Goal: Information Seeking & Learning: Understand process/instructions

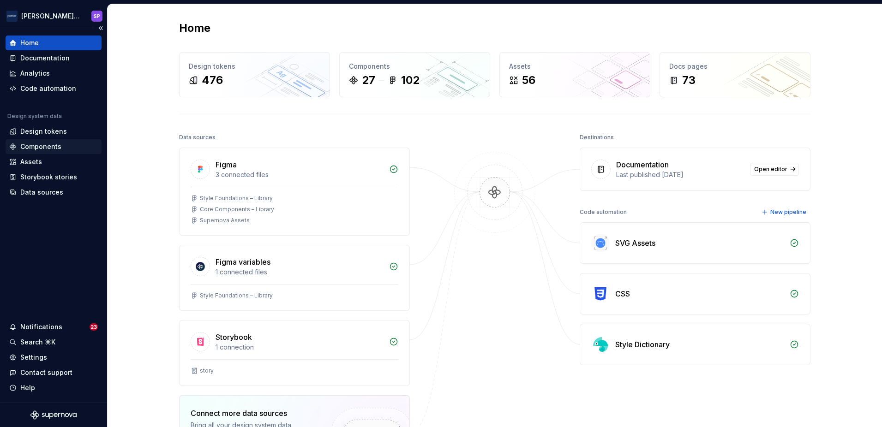
click at [31, 145] on div "Components" at bounding box center [40, 146] width 41 height 9
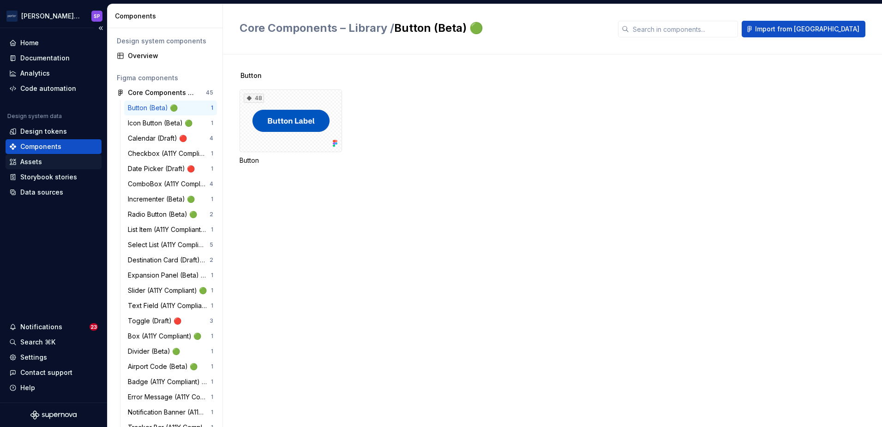
click at [40, 159] on div "Assets" at bounding box center [31, 161] width 22 height 9
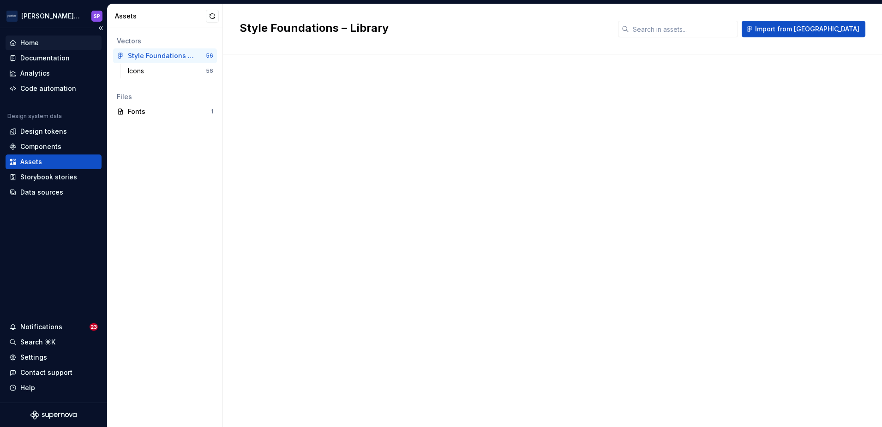
click at [37, 45] on div "Home" at bounding box center [29, 42] width 18 height 9
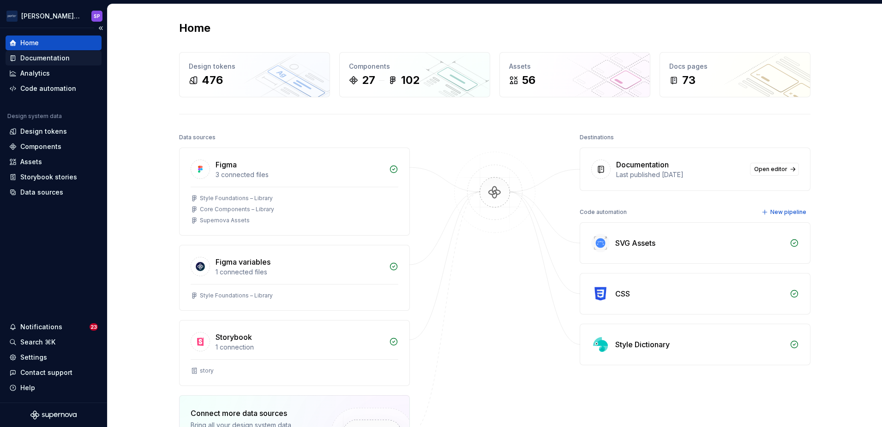
click at [45, 61] on div "Documentation" at bounding box center [44, 58] width 49 height 9
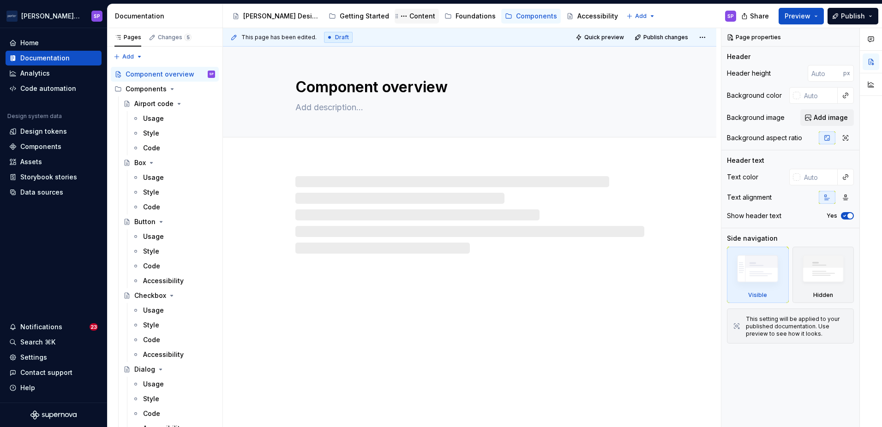
click at [398, 11] on div "Content" at bounding box center [416, 16] width 37 height 11
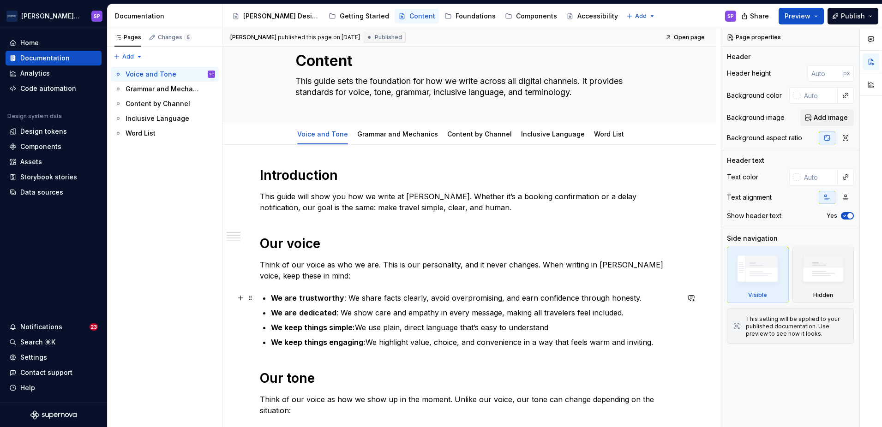
scroll to position [24, 0]
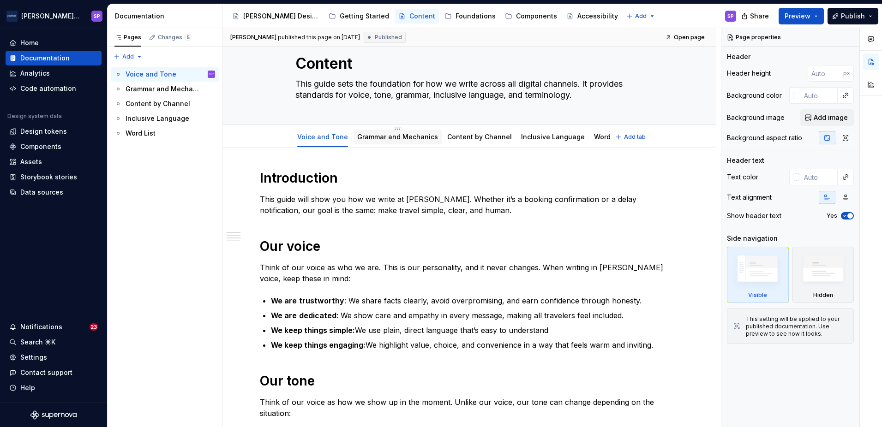
click at [404, 144] on div "Grammar and Mechanics" at bounding box center [398, 137] width 88 height 15
click at [389, 136] on link "Grammar and Mechanics" at bounding box center [397, 137] width 81 height 8
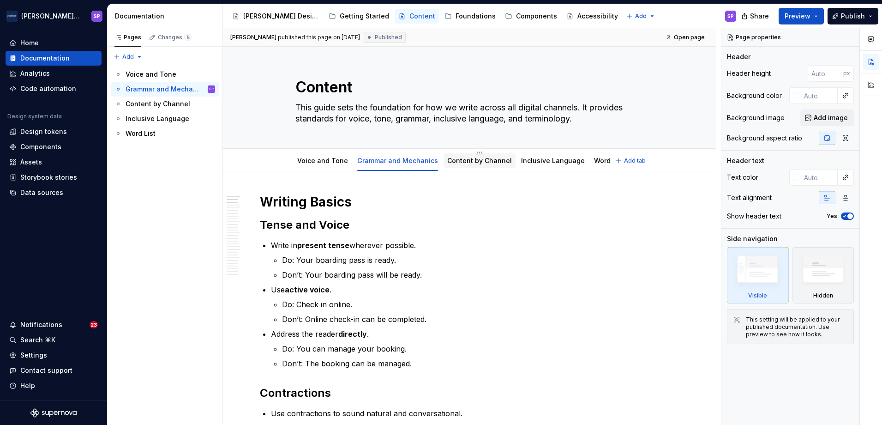
click at [451, 158] on link "Content by Channel" at bounding box center [479, 160] width 65 height 8
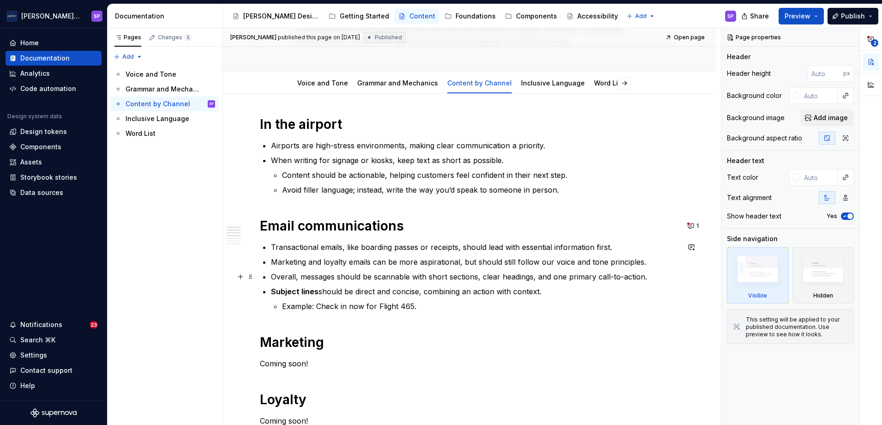
scroll to position [76, 0]
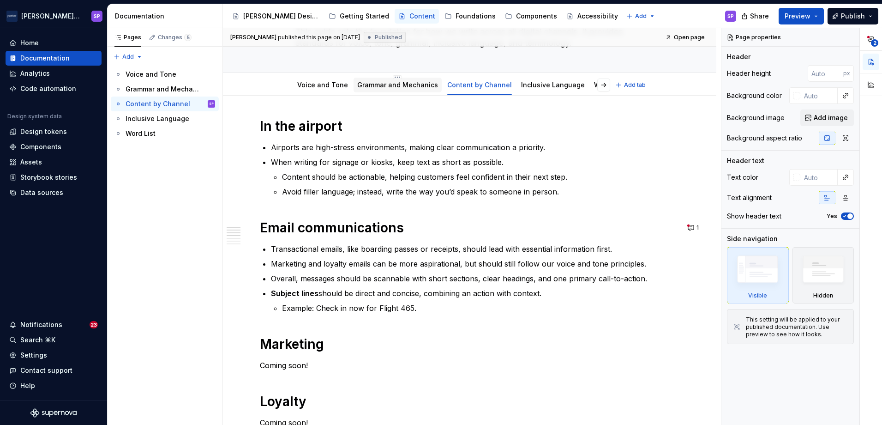
click at [360, 83] on link "Grammar and Mechanics" at bounding box center [397, 85] width 81 height 8
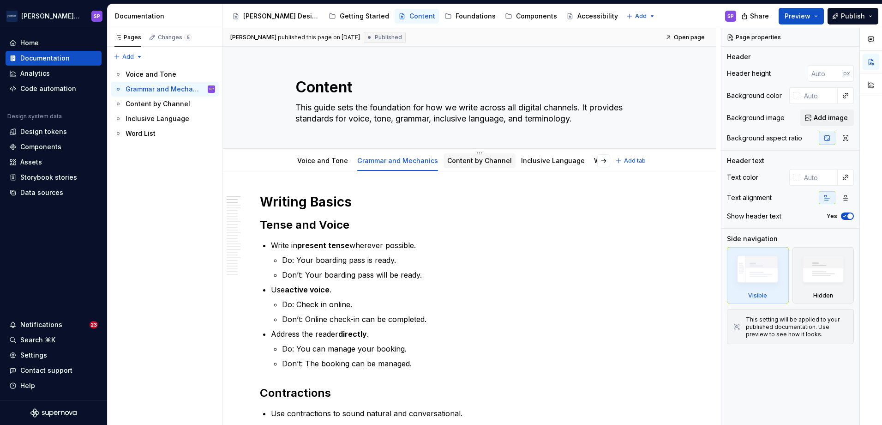
click at [464, 169] on div at bounding box center [480, 169] width 72 height 1
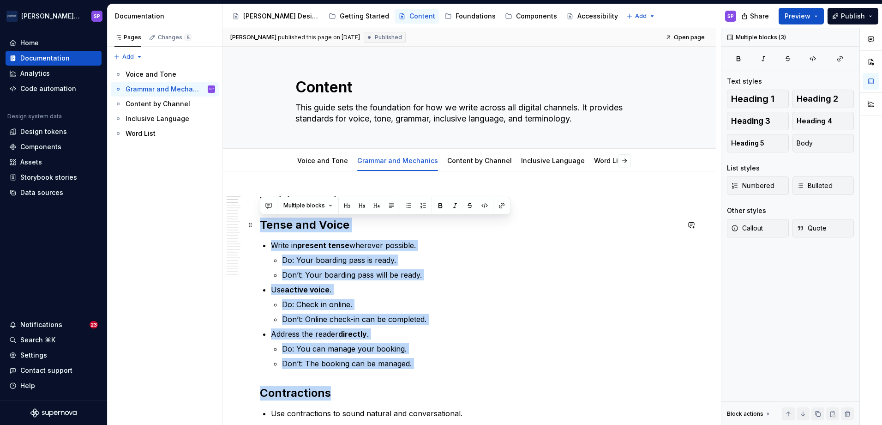
drag, startPoint x: 417, startPoint y: 366, endPoint x: 259, endPoint y: 223, distance: 212.7
click at [274, 227] on h2 "Tense and Voice" at bounding box center [470, 224] width 420 height 15
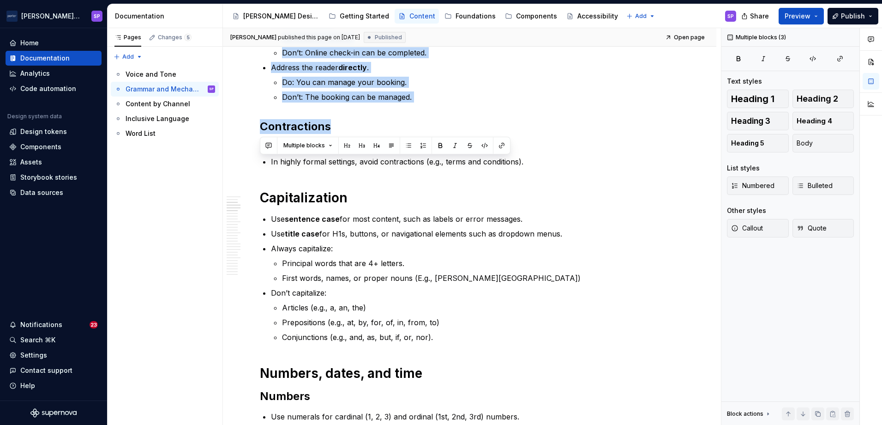
drag, startPoint x: 262, startPoint y: 227, endPoint x: 430, endPoint y: 104, distance: 207.8
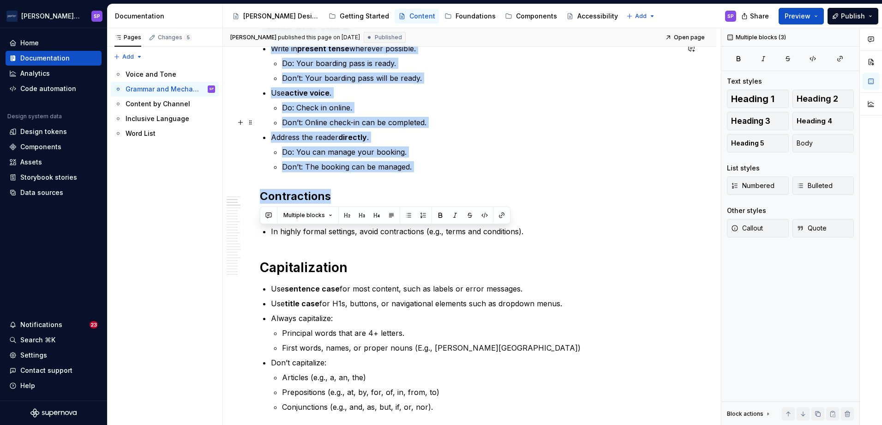
click at [426, 130] on ul "Write in present tense wherever possible. Do: Your boarding pass is ready. Don’…" at bounding box center [475, 107] width 408 height 129
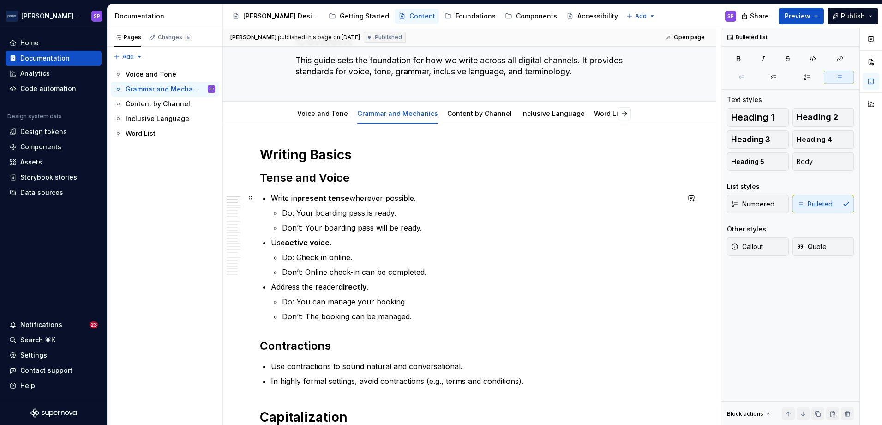
scroll to position [0, 0]
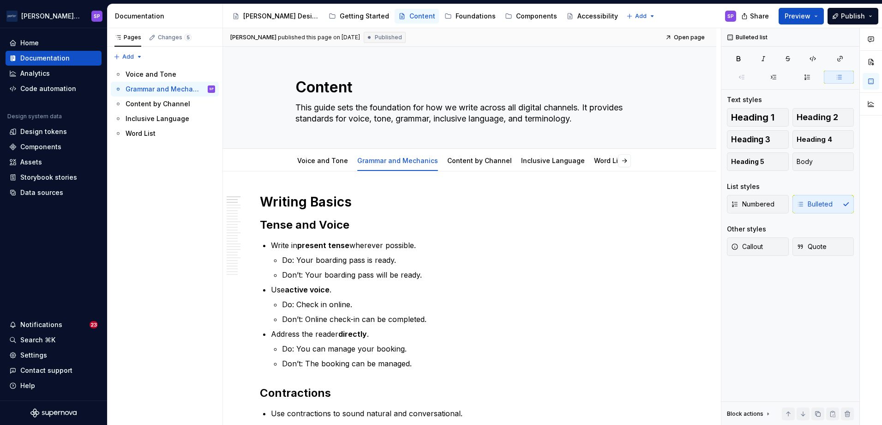
type textarea "*"
click at [280, 292] on p "Use active voice ." at bounding box center [475, 289] width 408 height 11
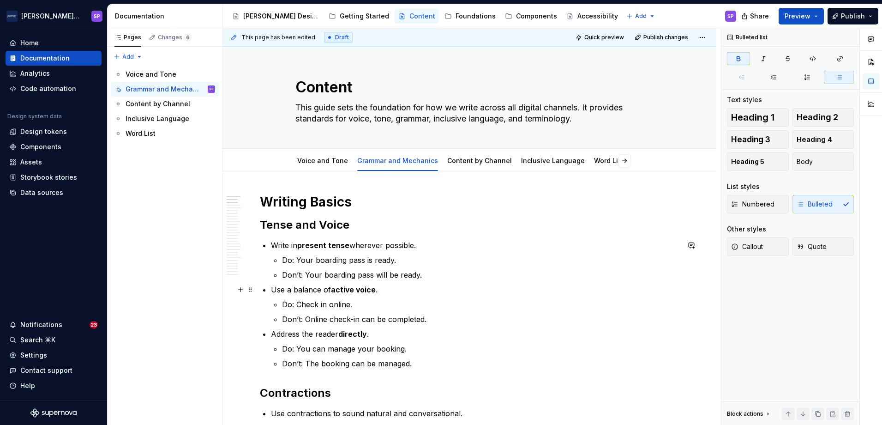
click at [356, 293] on strong "active voice" at bounding box center [353, 289] width 45 height 9
click at [366, 306] on p "Do: Check in online." at bounding box center [480, 304] width 397 height 11
click at [391, 313] on ul "Do: Check in online. Don’t: Online check-in can be completed." at bounding box center [480, 312] width 397 height 26
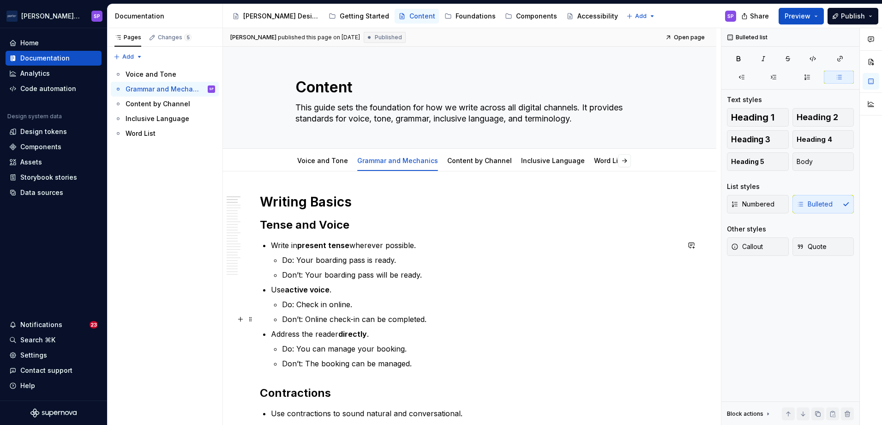
click at [386, 318] on p "Don’t: Online check-in can be completed." at bounding box center [480, 318] width 397 height 11
click at [344, 300] on p "Do: Check in online." at bounding box center [480, 304] width 397 height 11
click at [338, 293] on p "Use active voice ." at bounding box center [475, 289] width 408 height 11
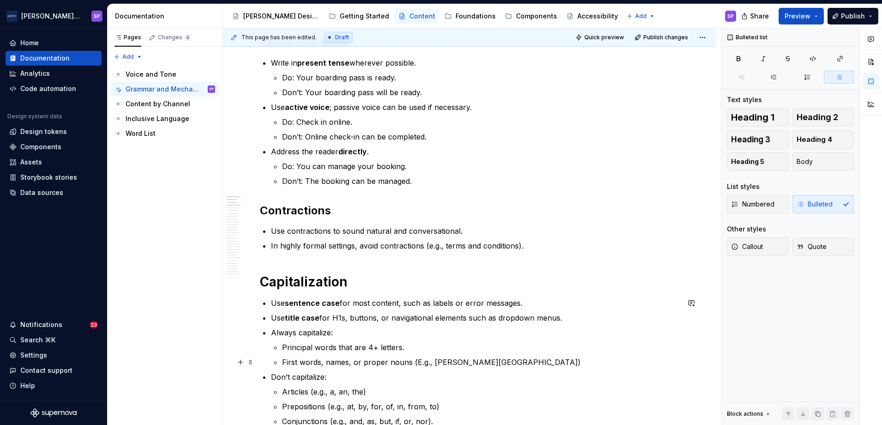
scroll to position [177, 0]
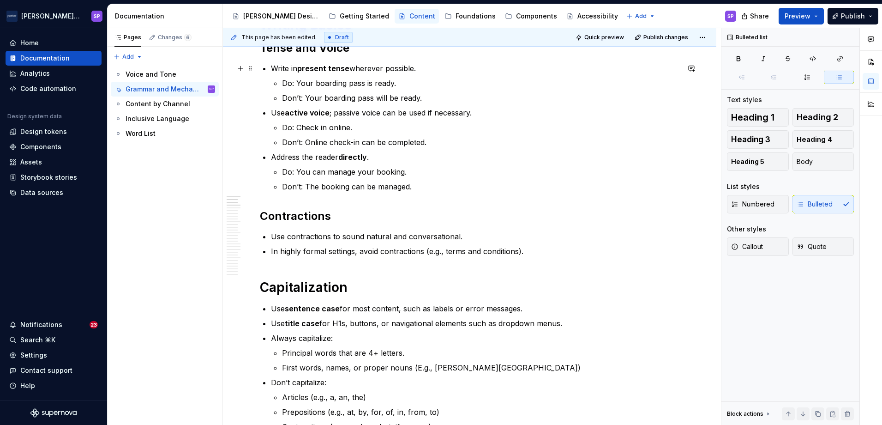
click at [411, 66] on p "Write in present tense wherever possible." at bounding box center [475, 68] width 408 height 11
click at [432, 114] on p "Use active voice ; passive voice can be used if necessary." at bounding box center [475, 112] width 408 height 11
drag, startPoint x: 425, startPoint y: 109, endPoint x: 483, endPoint y: 109, distance: 57.7
click at [483, 109] on p "Use active voice ; passive voice can be used if necessary." at bounding box center [475, 112] width 408 height 11
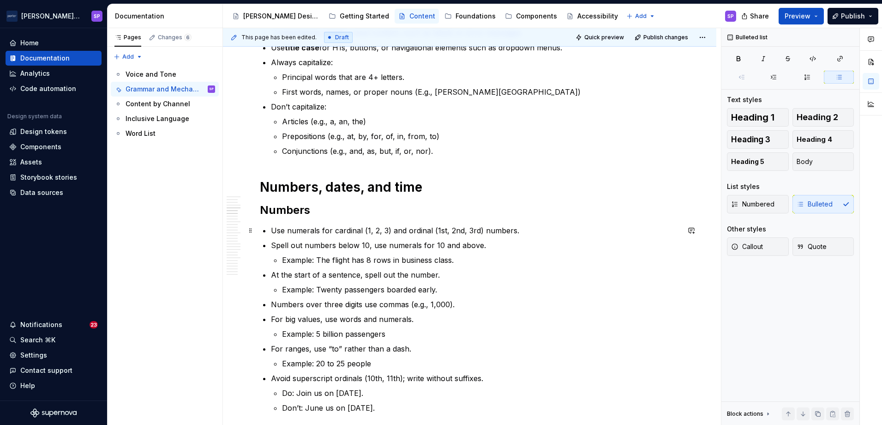
scroll to position [509, 0]
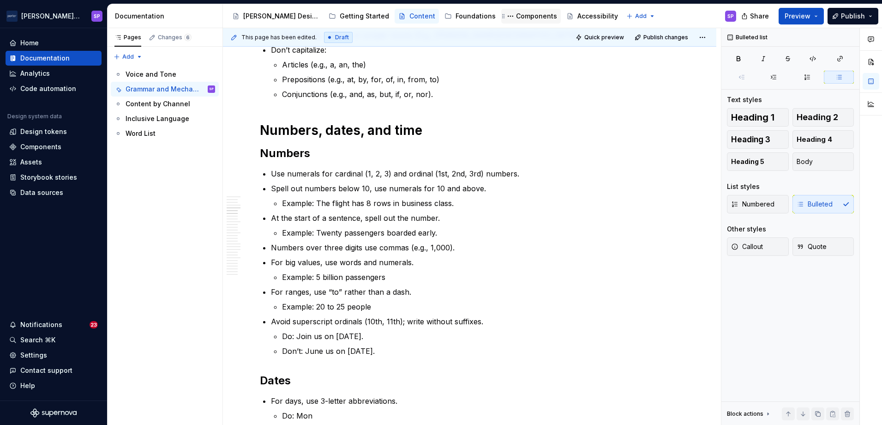
click at [516, 20] on div "Components" at bounding box center [536, 16] width 41 height 9
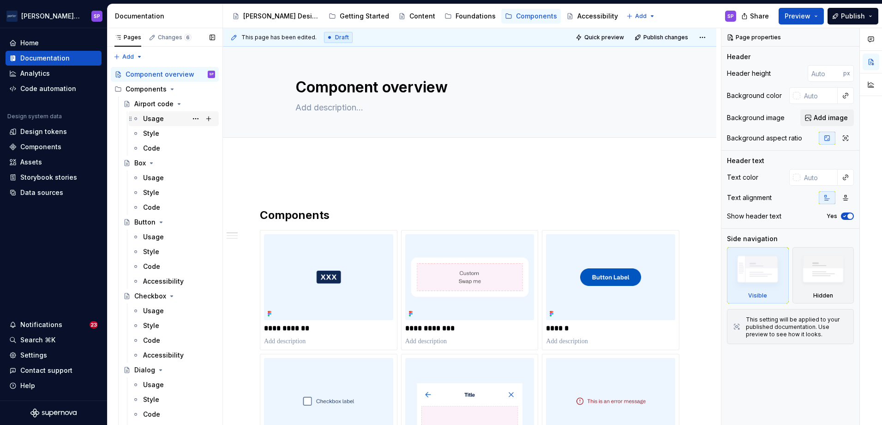
click at [145, 122] on div "Usage" at bounding box center [153, 118] width 21 height 9
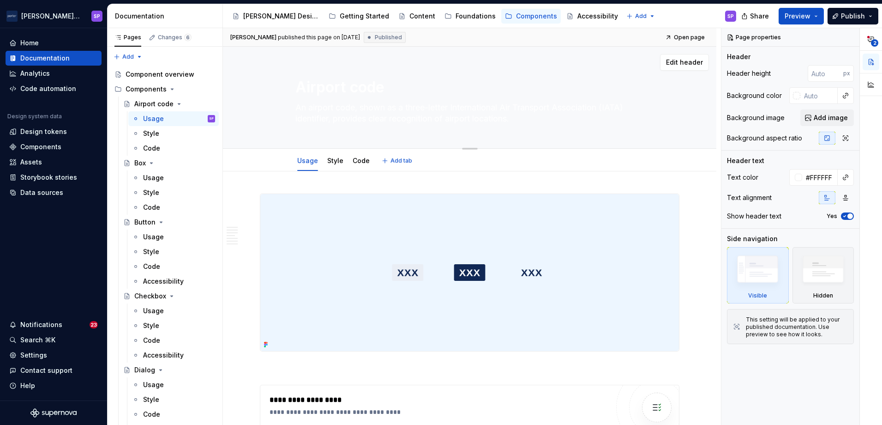
click at [359, 92] on textarea "Airport code" at bounding box center [468, 87] width 349 height 22
click at [347, 116] on textarea "An airport code, shown as a three-letter International Air Transport Associatio…" at bounding box center [468, 113] width 349 height 26
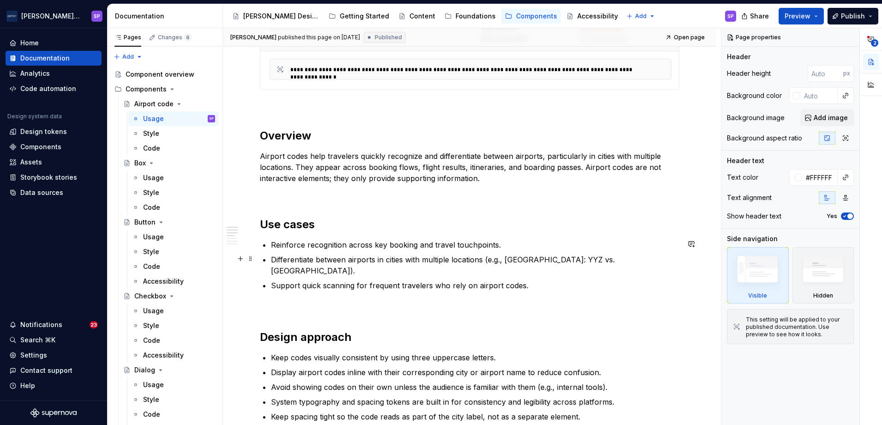
scroll to position [452, 0]
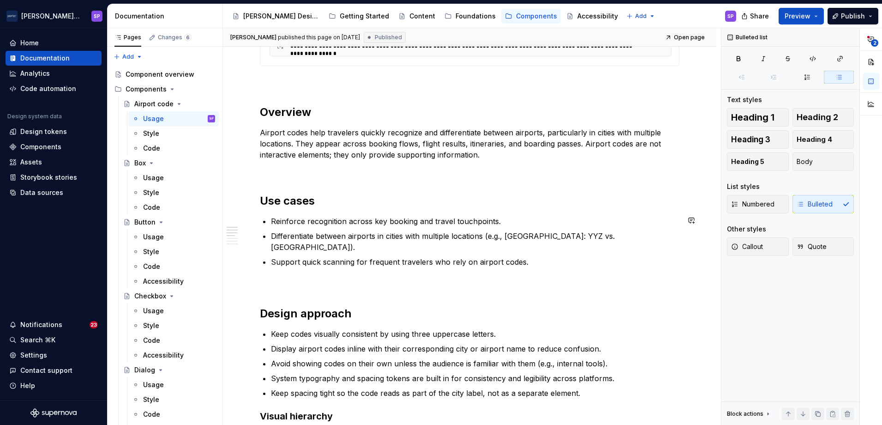
drag, startPoint x: 272, startPoint y: 222, endPoint x: 303, endPoint y: 214, distance: 32.3
click at [303, 214] on div "**********" at bounding box center [470, 378] width 420 height 1275
click at [291, 220] on p "Reinforce recognition across key booking and travel touchpoints." at bounding box center [475, 221] width 408 height 11
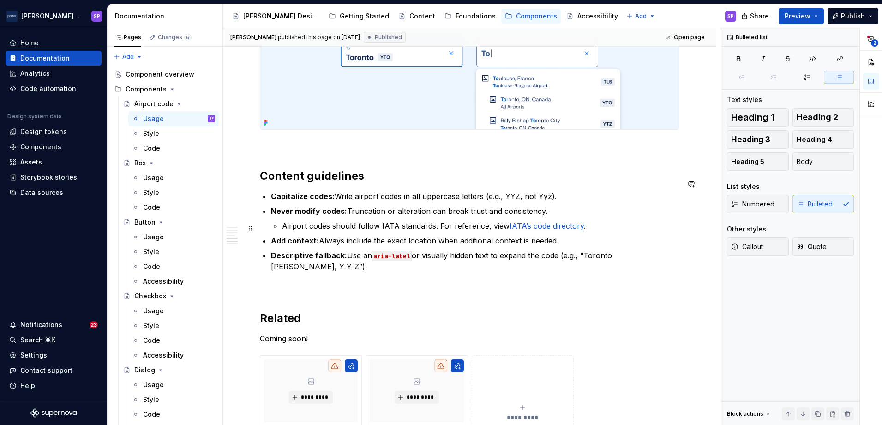
scroll to position [918, 0]
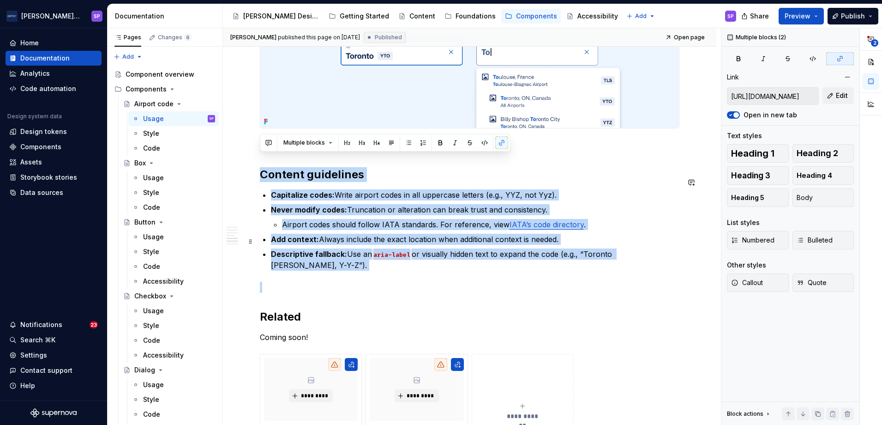
drag, startPoint x: 261, startPoint y: 162, endPoint x: 680, endPoint y: 258, distance: 430.1
click at [592, 248] on p "Descriptive fallback: Use an aria-label or visually hidden text to expand the c…" at bounding box center [475, 259] width 408 height 22
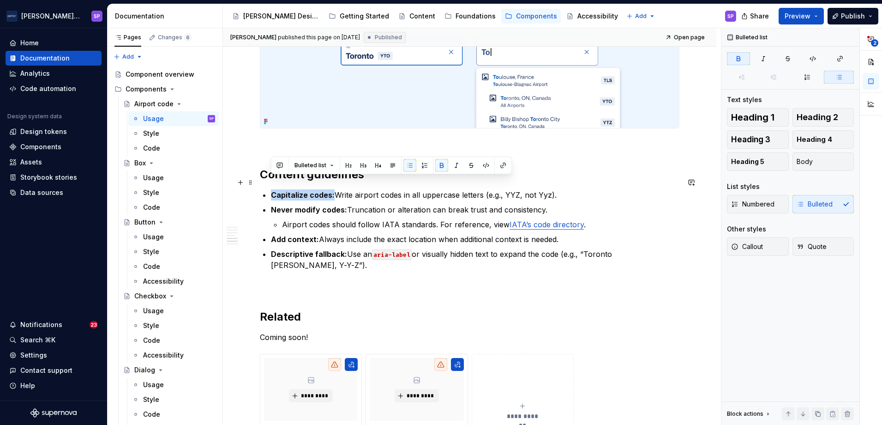
drag, startPoint x: 267, startPoint y: 182, endPoint x: 332, endPoint y: 181, distance: 65.1
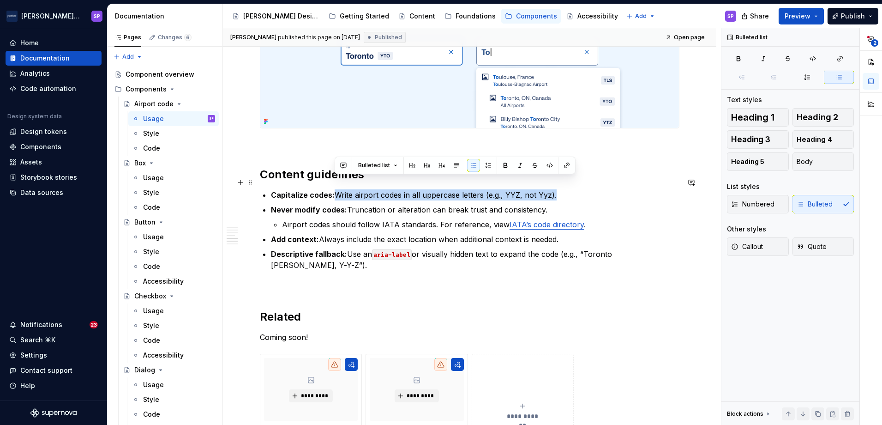
drag, startPoint x: 336, startPoint y: 185, endPoint x: 569, endPoint y: 182, distance: 233.1
click at [569, 189] on p "Capitalize codes: Write airport codes in all uppercase letters (e.g., YYZ, not …" at bounding box center [475, 194] width 408 height 11
click at [562, 204] on p "Never modify codes: Truncation or alteration can break trust and consistency." at bounding box center [475, 209] width 408 height 11
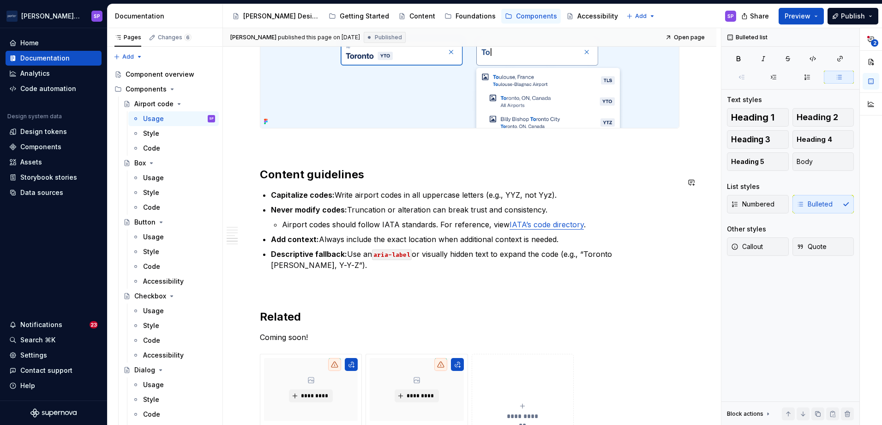
scroll to position [865, 0]
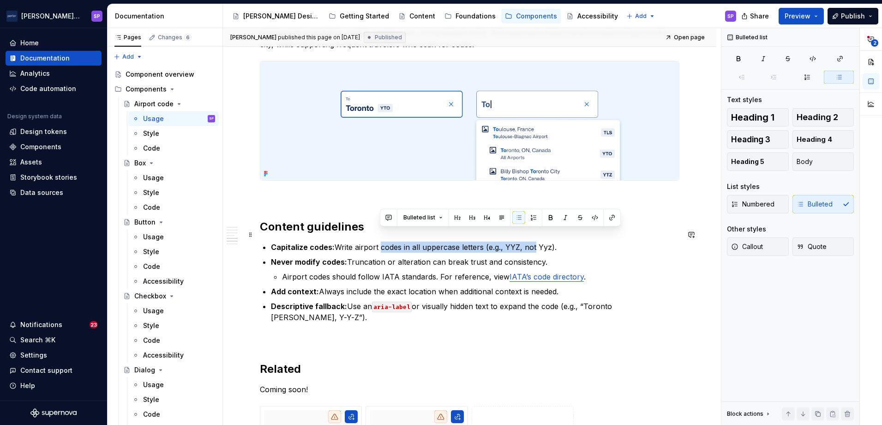
drag, startPoint x: 388, startPoint y: 232, endPoint x: 534, endPoint y: 234, distance: 146.3
click at [534, 241] on p "Capitalize codes: Write airport codes in all uppercase letters (e.g., YYZ, not …" at bounding box center [475, 246] width 408 height 11
click at [407, 241] on p "Capitalize codes: Write airport codes in all uppercase letters (e.g., YYZ, not …" at bounding box center [475, 246] width 408 height 11
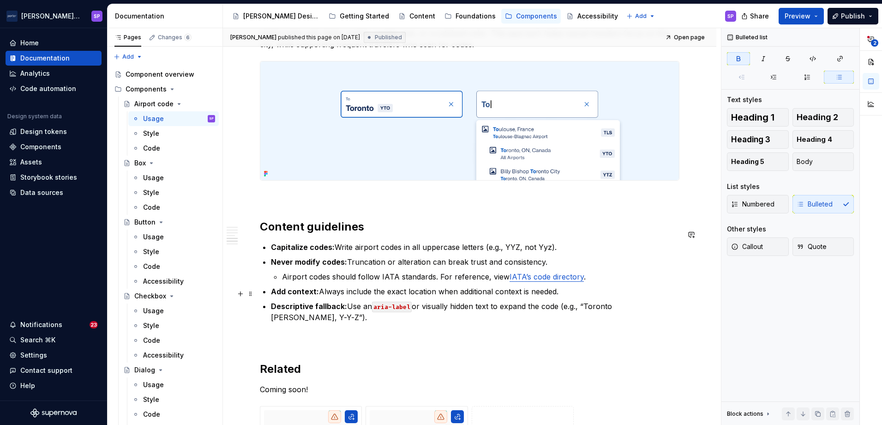
click at [326, 301] on strong "Descriptive fallback:" at bounding box center [309, 305] width 76 height 9
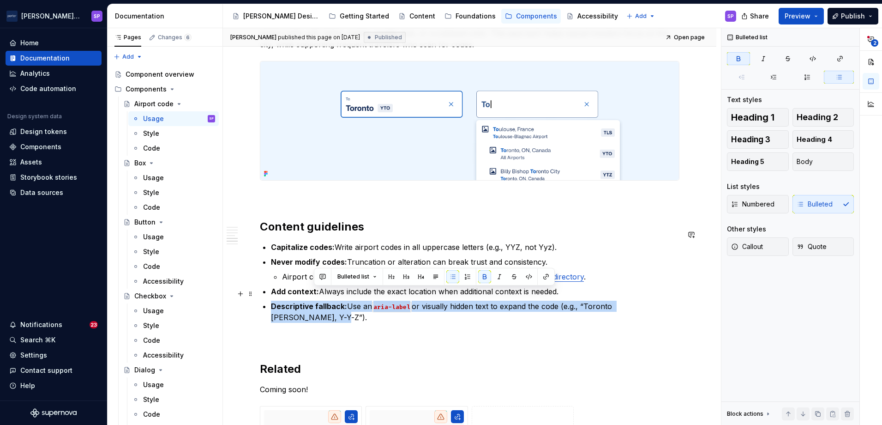
click at [326, 301] on strong "Descriptive fallback:" at bounding box center [309, 305] width 76 height 9
click at [346, 300] on p "Descriptive fallback: Use an aria-label or visually hidden text to expand the c…" at bounding box center [475, 311] width 408 height 22
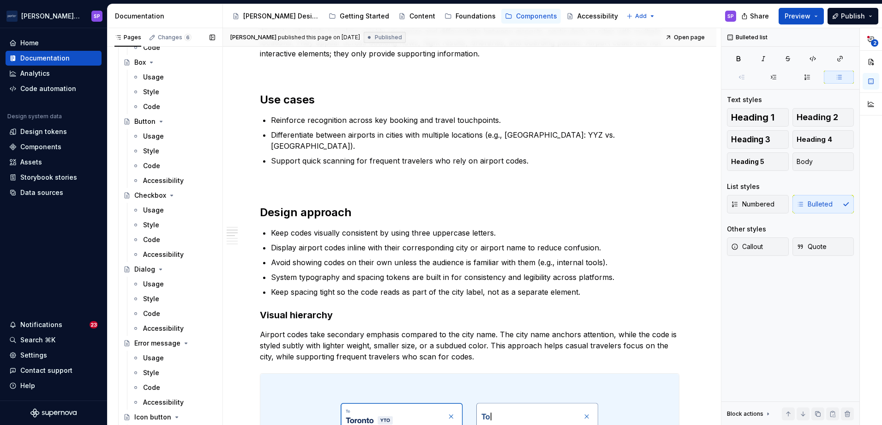
scroll to position [0, 0]
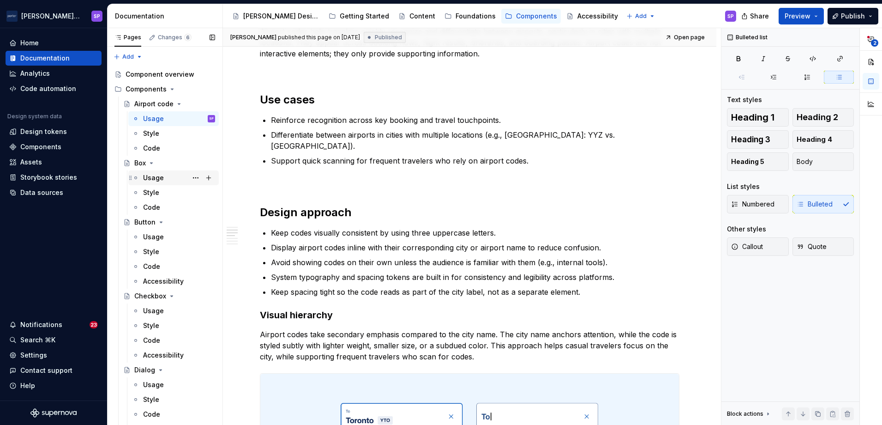
click at [161, 182] on div "Usage" at bounding box center [179, 177] width 72 height 13
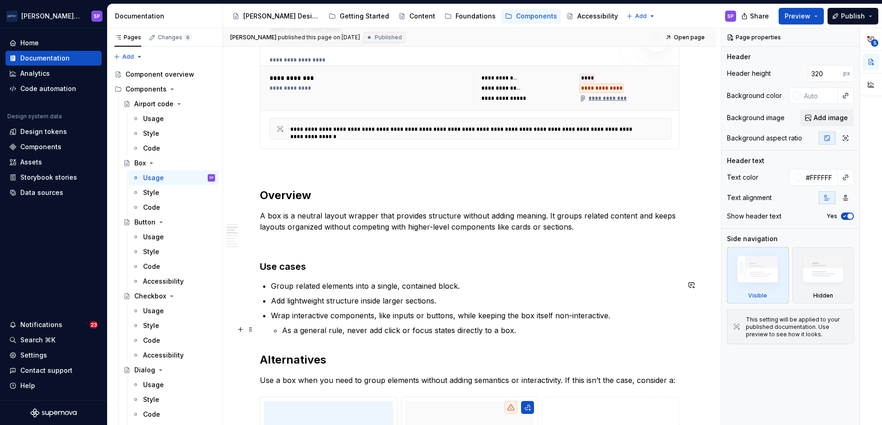
scroll to position [481, 0]
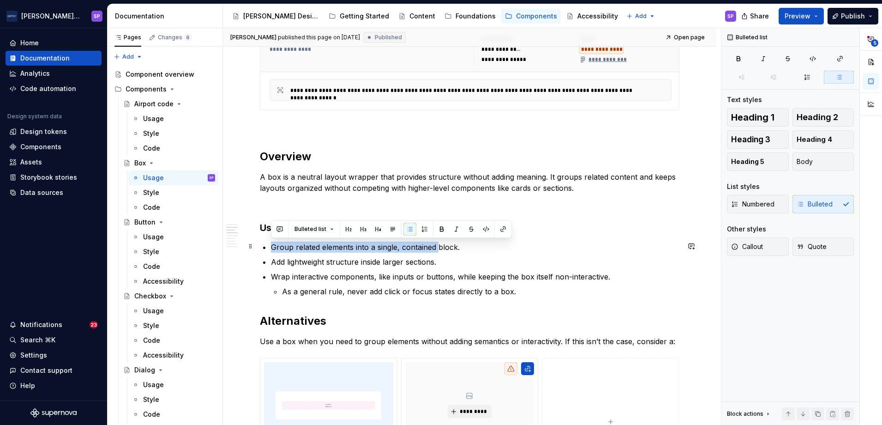
drag, startPoint x: 273, startPoint y: 249, endPoint x: 437, endPoint y: 246, distance: 163.4
click at [437, 246] on p "Group related elements into a single, contained block." at bounding box center [475, 246] width 408 height 11
click at [440, 253] on ul "Group related elements into a single, contained block. Add lightweight structur…" at bounding box center [475, 268] width 408 height 55
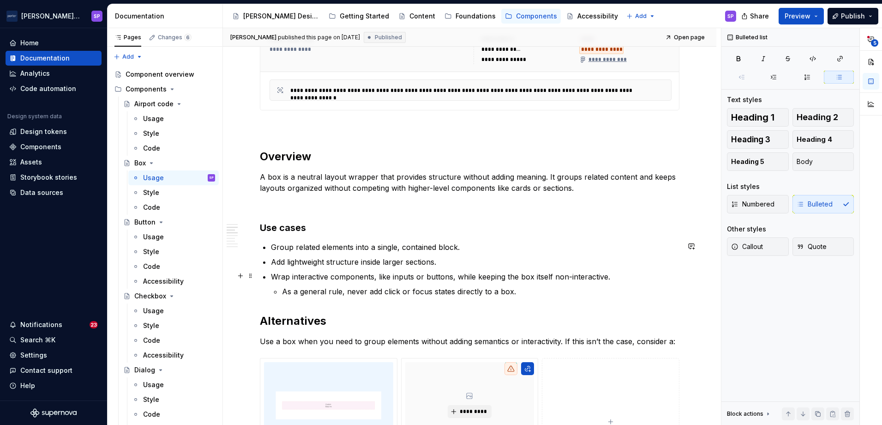
click at [378, 275] on commenthighlight "Wrap interactive components, like inputs or buttons, while keeping the box itsel" at bounding box center [410, 276] width 279 height 9
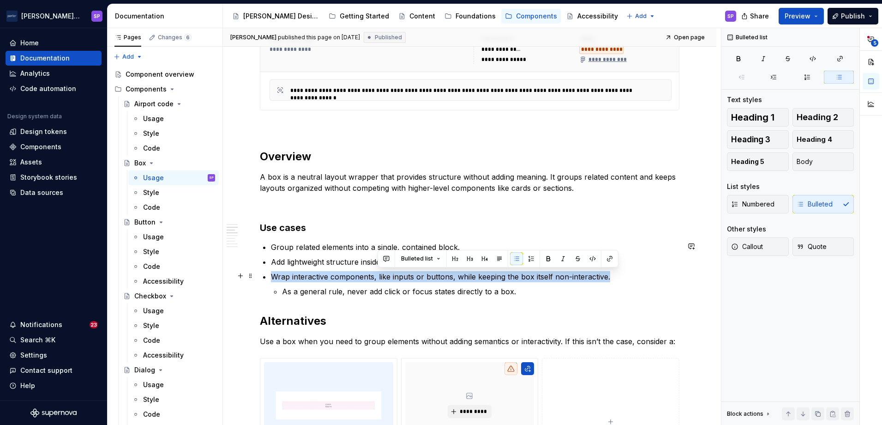
click at [378, 275] on commenthighlight "Wrap interactive components, like inputs or buttons, while keeping the box itsel" at bounding box center [410, 276] width 279 height 9
click at [399, 276] on commenthighlight "Wrap interactive components, like inputs or buttons, while keeping the box itsel" at bounding box center [410, 276] width 279 height 9
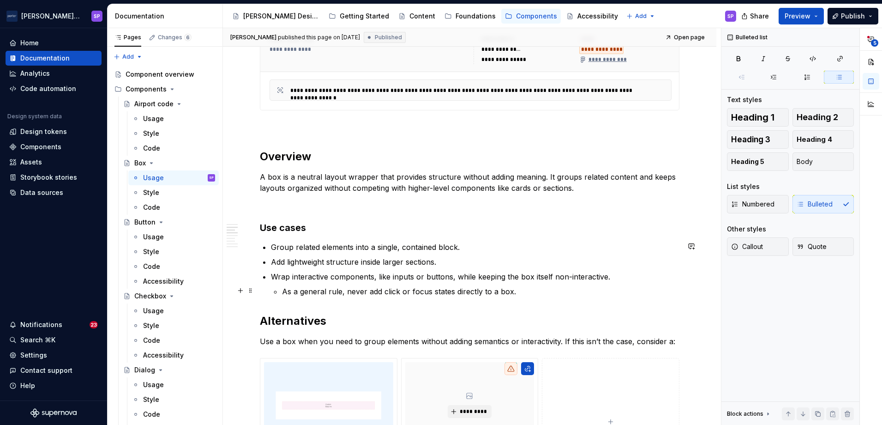
click at [329, 291] on p "As a general rule, never add click or focus states directly to a box." at bounding box center [480, 291] width 397 height 11
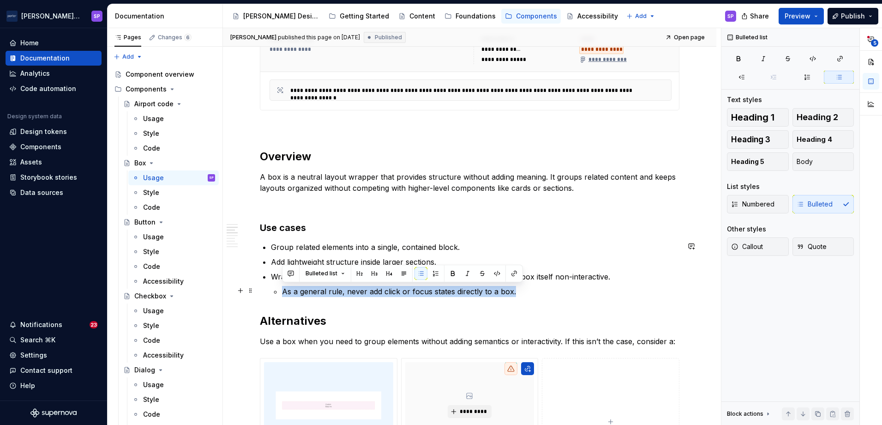
click at [329, 291] on p "As a general rule, never add click or focus states directly to a box." at bounding box center [480, 291] width 397 height 11
click at [152, 232] on div "Usage" at bounding box center [153, 236] width 21 height 9
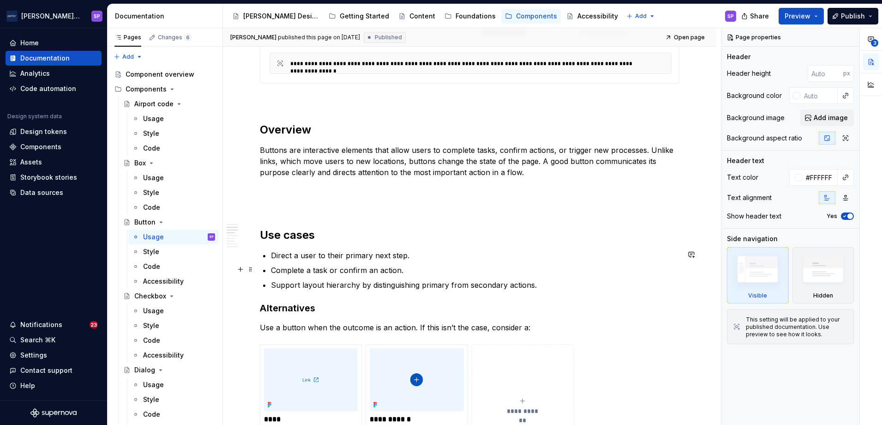
scroll to position [452, 0]
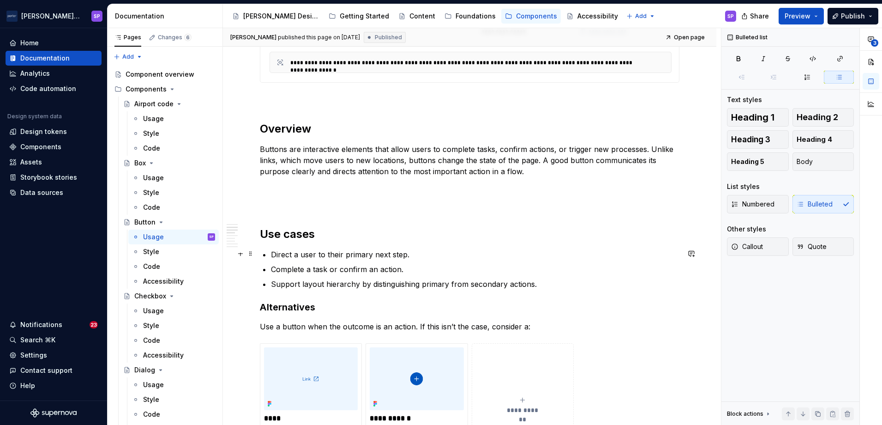
click at [364, 255] on p "Direct a user to their primary next step." at bounding box center [475, 254] width 408 height 11
click at [306, 270] on p "Complete a task or confirm an action." at bounding box center [475, 269] width 408 height 11
click at [363, 267] on p "Complete a task or confirm an action." at bounding box center [475, 269] width 408 height 11
click at [309, 281] on p "Support layout hierarchy by distinguishing primary from secondary actions." at bounding box center [475, 283] width 408 height 11
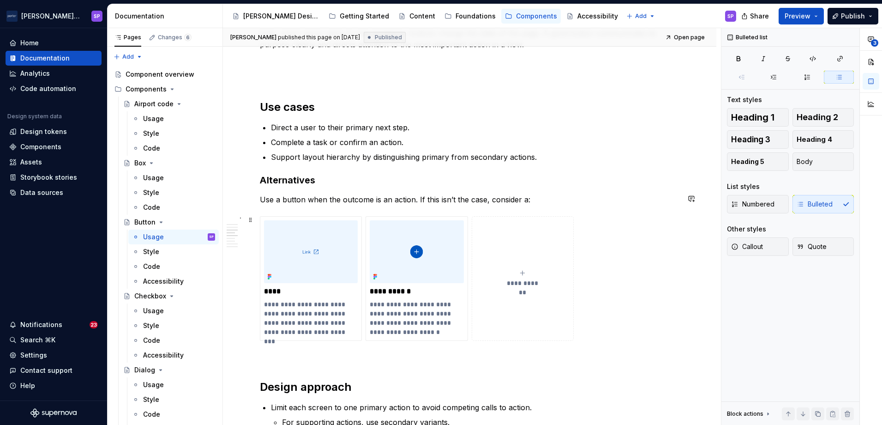
scroll to position [600, 0]
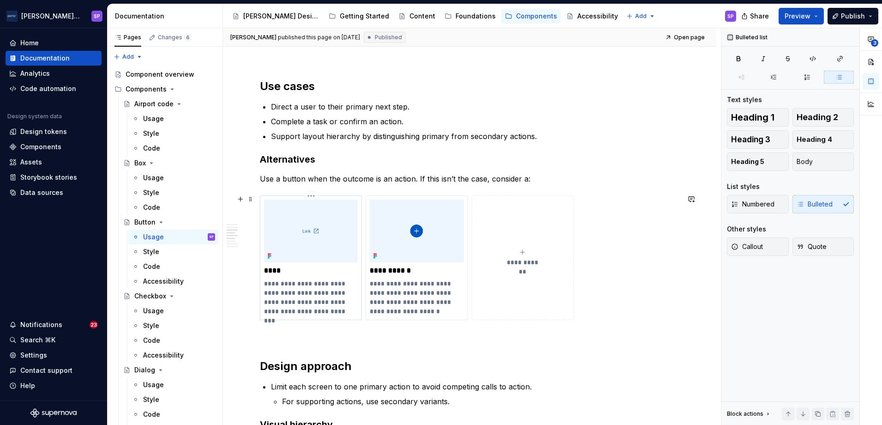
click at [311, 293] on p "**********" at bounding box center [310, 297] width 93 height 37
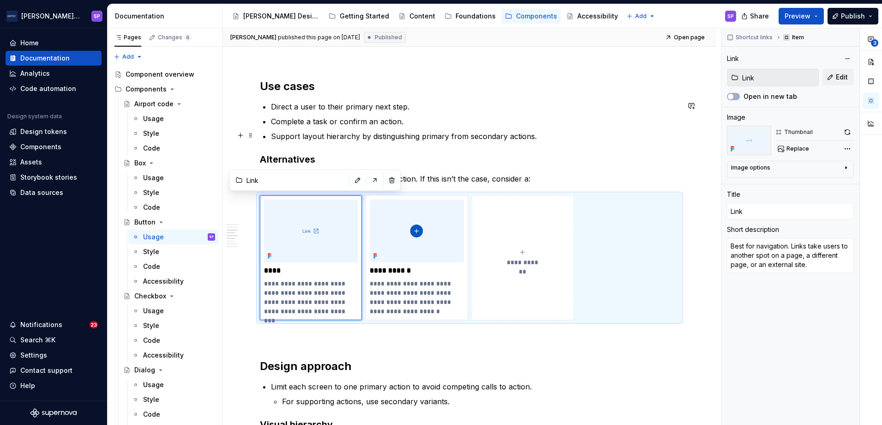
click at [407, 127] on ul "Direct a user to their primary next step. Complete a task or confirm an action.…" at bounding box center [475, 121] width 408 height 41
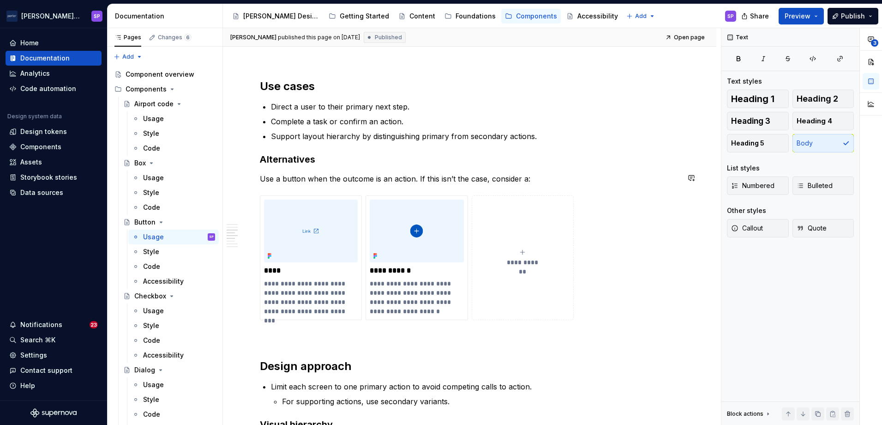
click at [390, 184] on div "**********" at bounding box center [470, 309] width 420 height 1454
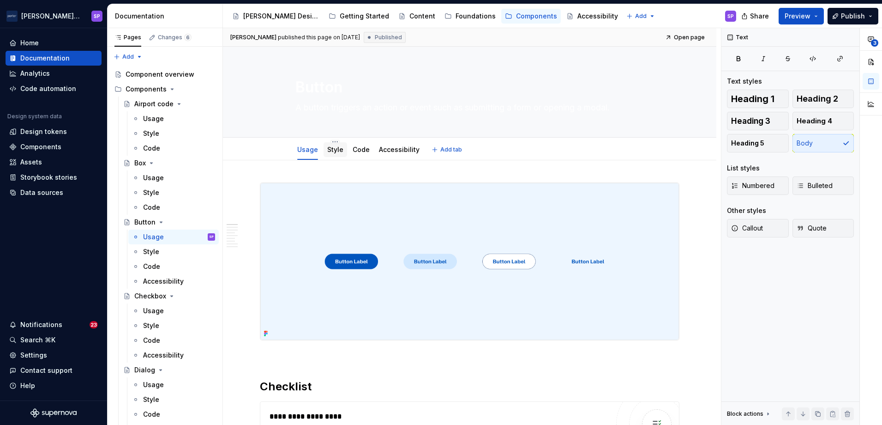
click at [333, 149] on link "Style" at bounding box center [335, 149] width 16 height 8
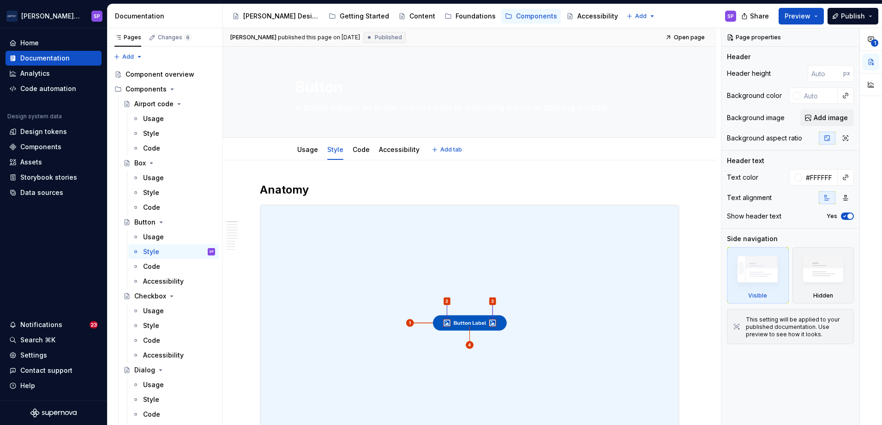
type textarea "*"
